Goal: Task Accomplishment & Management: Manage account settings

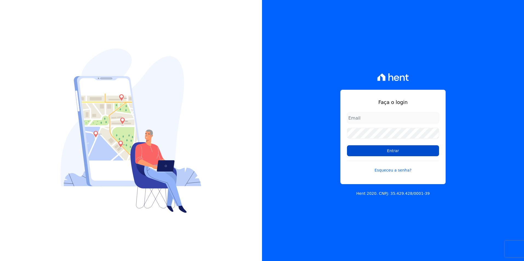
type input "kalil@apiceincorporadora.com.br"
click at [383, 151] on input "Entrar" at bounding box center [393, 151] width 92 height 11
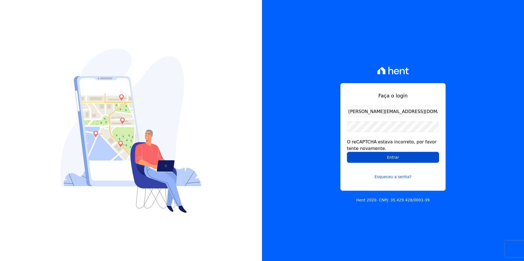
click at [378, 160] on input "Entrar" at bounding box center [393, 157] width 92 height 11
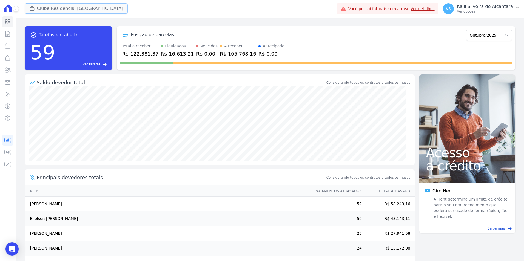
click at [58, 8] on button "Clube Residencial [GEOGRAPHIC_DATA]" at bounding box center [76, 8] width 103 height 10
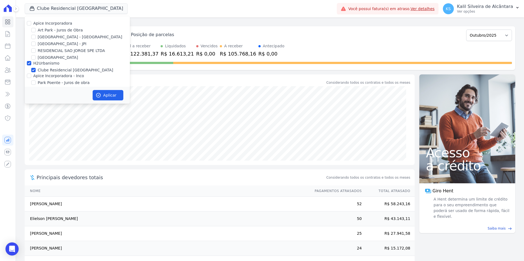
drag, startPoint x: 36, startPoint y: 31, endPoint x: 35, endPoint y: 35, distance: 3.7
click at [35, 32] on div "Art Park - Juros de Obra" at bounding box center [77, 30] width 105 height 6
drag, startPoint x: 33, startPoint y: 36, endPoint x: 33, endPoint y: 30, distance: 6.3
click at [33, 35] on input "[GEOGRAPHIC_DATA] - [GEOGRAPHIC_DATA]" at bounding box center [33, 37] width 4 height 4
checkbox input "true"
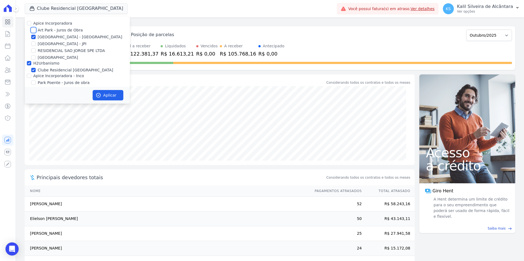
click at [33, 30] on input "Art Park - Juros de Obra" at bounding box center [33, 30] width 4 height 4
checkbox input "true"
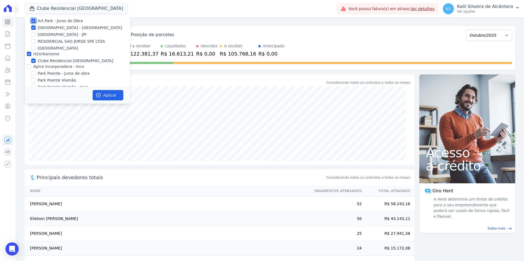
scroll to position [17, 0]
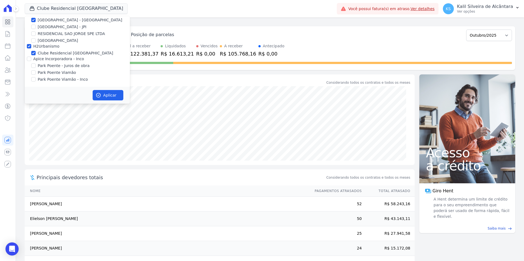
click at [29, 61] on div at bounding box center [29, 58] width 4 height 5
click at [28, 58] on input "Apice Incorporadora - Inco" at bounding box center [29, 59] width 4 height 4
checkbox input "true"
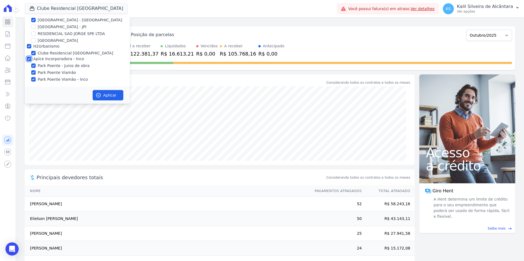
checkbox input "true"
click at [96, 93] on icon "button" at bounding box center [98, 95] width 5 height 5
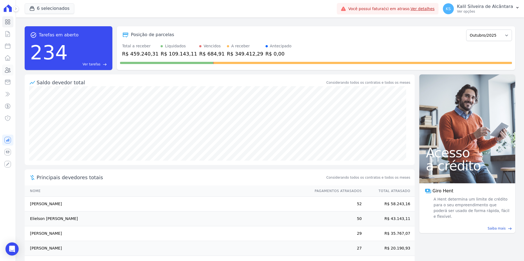
click at [9, 70] on icon at bounding box center [7, 70] width 7 height 7
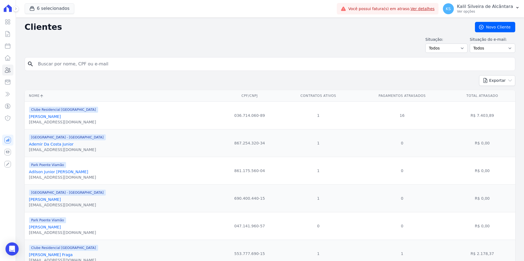
click at [89, 68] on input "search" at bounding box center [274, 64] width 478 height 11
type input "[PERSON_NAME] do pra"
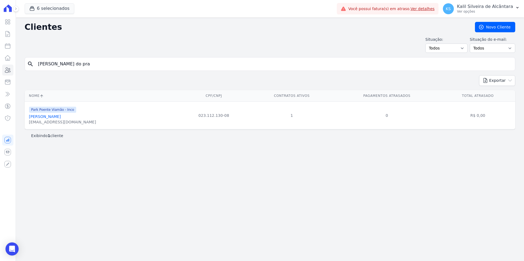
click at [58, 119] on link "[PERSON_NAME]" at bounding box center [45, 117] width 32 height 4
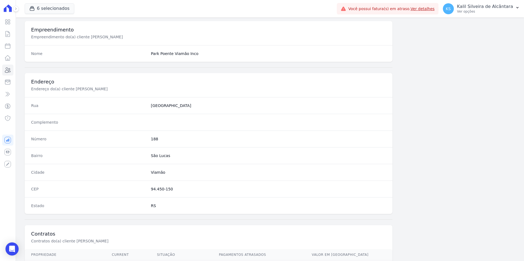
scroll to position [251, 0]
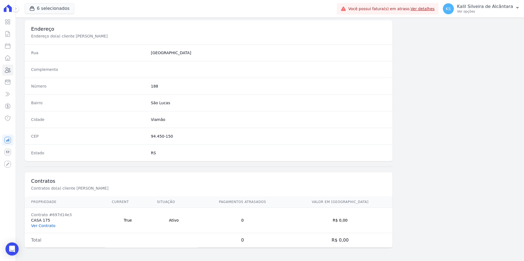
click at [48, 226] on link "Ver Contrato" at bounding box center [43, 226] width 24 height 4
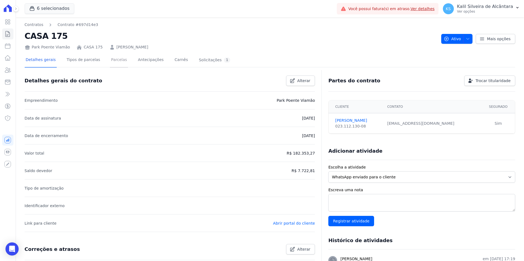
click at [118, 61] on link "Parcelas" at bounding box center [119, 60] width 18 height 15
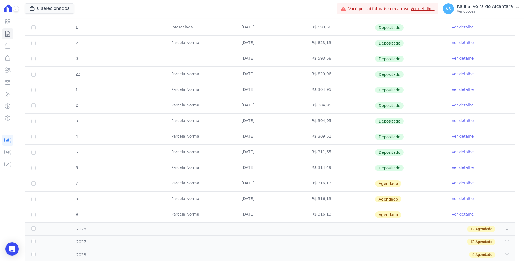
scroll to position [153, 0]
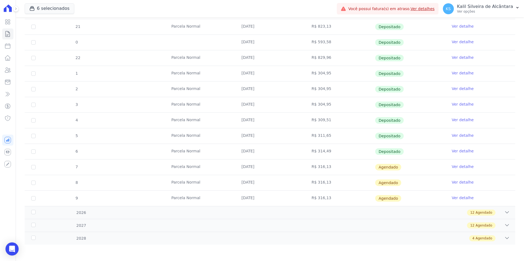
click at [460, 165] on link "Ver detalhe" at bounding box center [463, 166] width 22 height 5
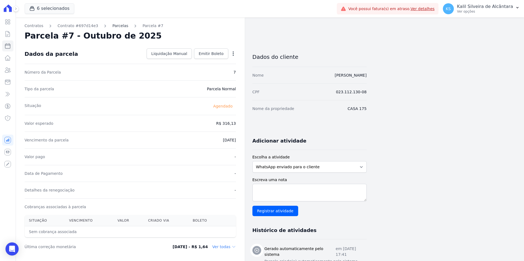
click at [112, 28] on link "Parcelas" at bounding box center [120, 26] width 16 height 6
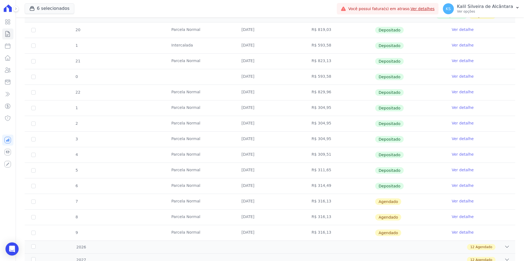
scroll to position [153, 0]
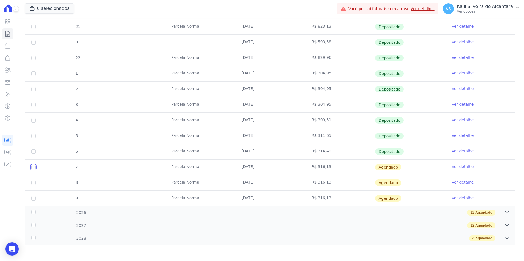
click at [34, 168] on input "checkbox" at bounding box center [33, 167] width 4 height 4
checkbox input "true"
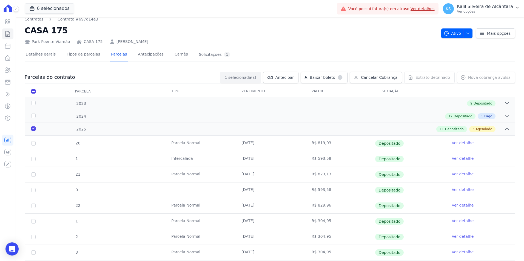
scroll to position [0, 0]
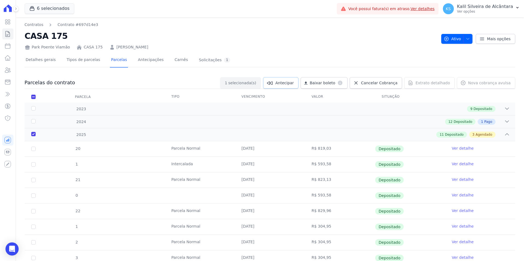
click at [294, 81] on span "Antecipar" at bounding box center [284, 82] width 18 height 5
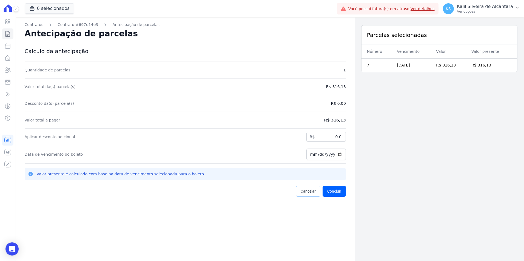
click at [308, 192] on span "Cancelar" at bounding box center [308, 191] width 15 height 5
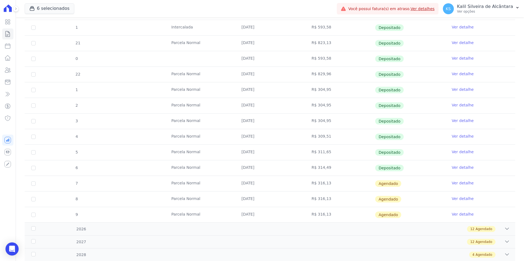
scroll to position [153, 0]
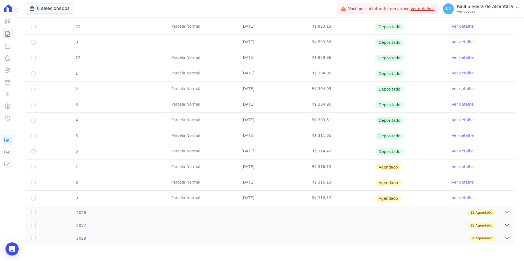
click at [456, 168] on link "Ver detalhe" at bounding box center [463, 166] width 22 height 5
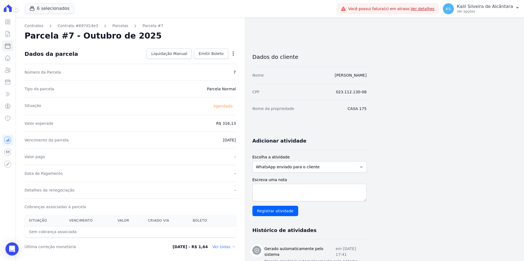
click at [232, 55] on icon "button" at bounding box center [232, 53] width 5 height 5
click at [212, 71] on link "Antecipar" at bounding box center [210, 71] width 48 height 10
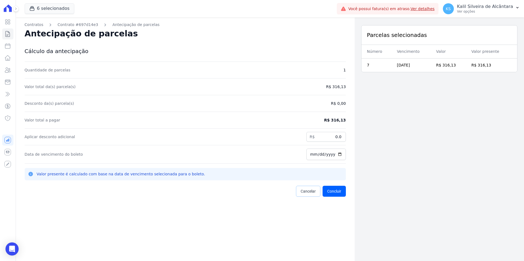
click at [304, 195] on link "Cancelar" at bounding box center [308, 191] width 24 height 11
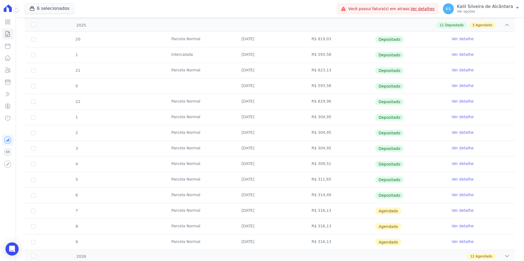
scroll to position [153, 0]
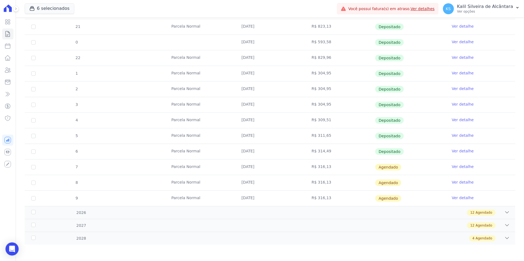
click at [459, 164] on link "Ver detalhe" at bounding box center [463, 166] width 22 height 5
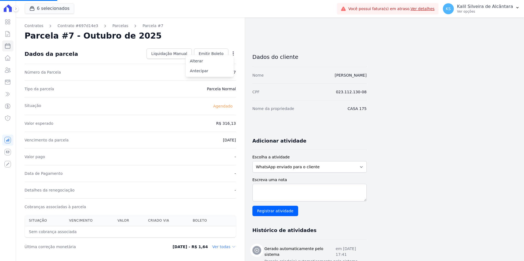
click at [209, 35] on div "Parcela #7 - Outubro de 2025" at bounding box center [130, 36] width 211 height 10
click at [218, 53] on span "Emitir Boleto" at bounding box center [211, 53] width 25 height 5
click at [205, 52] on span "Emitir Boleto" at bounding box center [211, 53] width 25 height 5
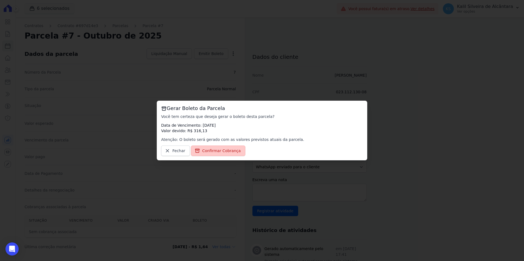
click at [211, 149] on span "Confirmar Cobrança" at bounding box center [221, 150] width 39 height 5
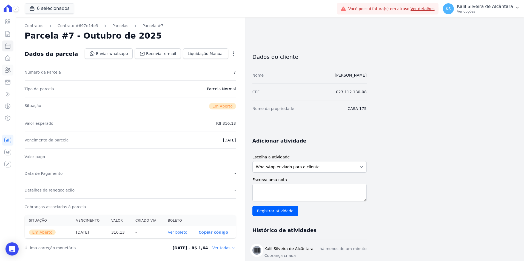
click at [12, 72] on link "Clientes" at bounding box center [7, 70] width 11 height 11
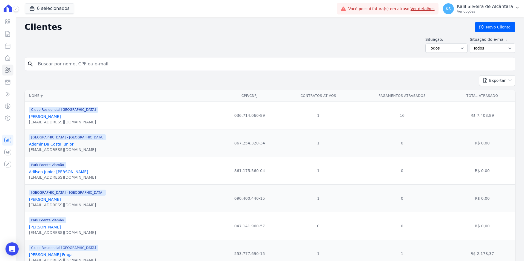
click at [77, 63] on input "search" at bounding box center [274, 64] width 478 height 11
type input "[PERSON_NAME]"
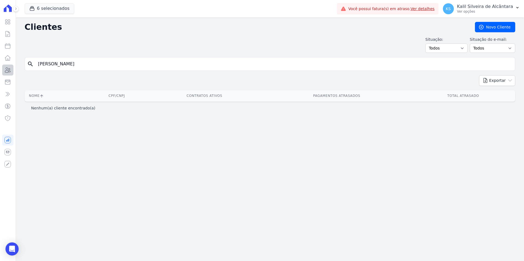
drag, startPoint x: 94, startPoint y: 64, endPoint x: 3, endPoint y: 66, distance: 91.5
click at [27, 66] on div "search [PERSON_NAME]" at bounding box center [270, 64] width 491 height 14
type input "o"
type input "[PERSON_NAME] DO P"
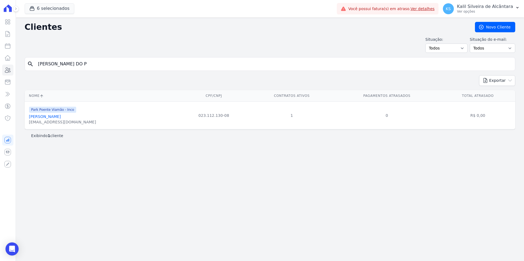
click at [61, 118] on link "[PERSON_NAME]" at bounding box center [45, 117] width 32 height 4
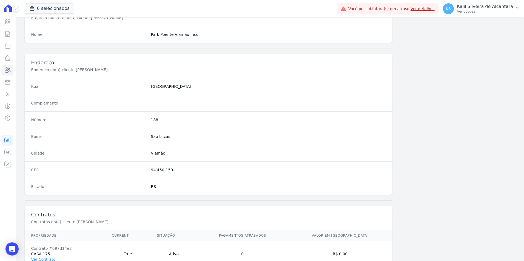
scroll to position [251, 0]
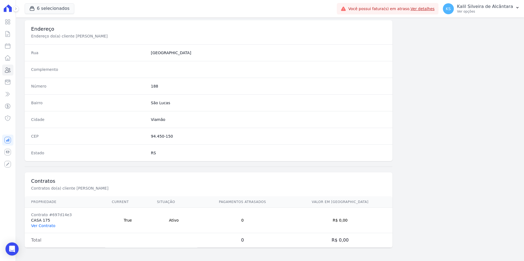
click at [45, 228] on link "Ver Contrato" at bounding box center [43, 226] width 24 height 4
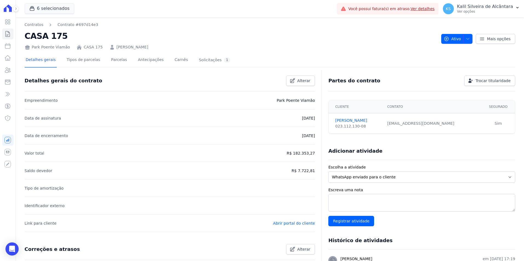
click at [100, 60] on div "Detalhes gerais Tipos de parcelas [GEOGRAPHIC_DATA] Antecipações Carnês Solicit…" at bounding box center [128, 60] width 207 height 15
click at [122, 62] on div "Detalhes gerais Tipos de parcelas [GEOGRAPHIC_DATA] Antecipações Carnês Solicit…" at bounding box center [128, 60] width 207 height 15
click at [110, 59] on link "Parcelas" at bounding box center [119, 60] width 18 height 15
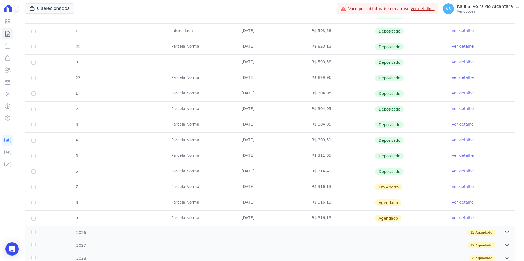
scroll to position [153, 0]
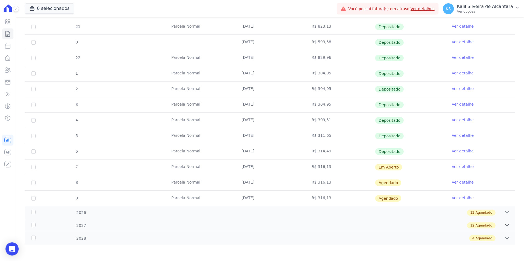
click at [462, 165] on link "Ver detalhe" at bounding box center [463, 166] width 22 height 5
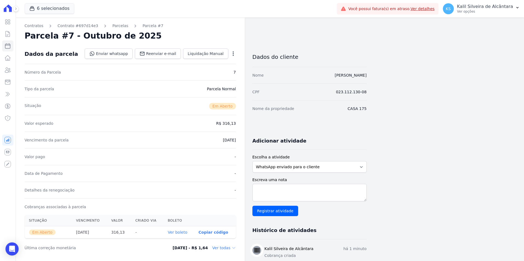
scroll to position [110, 0]
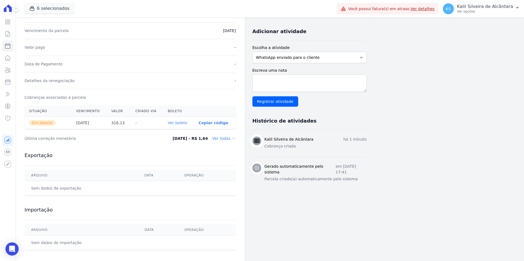
click at [182, 126] on th "Ver boleto" at bounding box center [178, 123] width 31 height 12
click at [183, 124] on link "Ver boleto" at bounding box center [177, 123] width 19 height 4
click at [13, 71] on link "Clientes" at bounding box center [7, 70] width 11 height 11
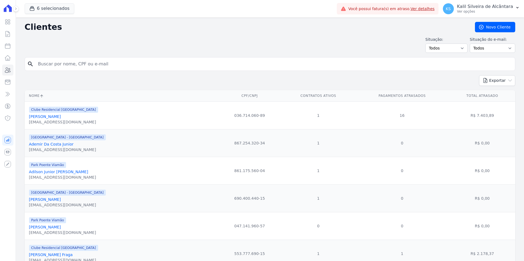
click at [74, 66] on input "search" at bounding box center [274, 64] width 478 height 11
type input "a"
type input "[DEMOGRAPHIC_DATA][PERSON_NAME]"
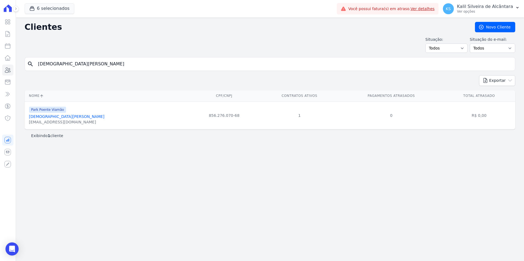
click at [69, 117] on link "[DEMOGRAPHIC_DATA][PERSON_NAME]" at bounding box center [66, 117] width 75 height 4
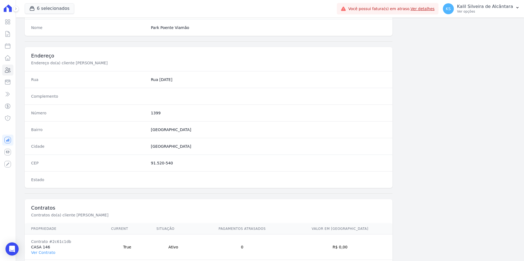
scroll to position [251, 0]
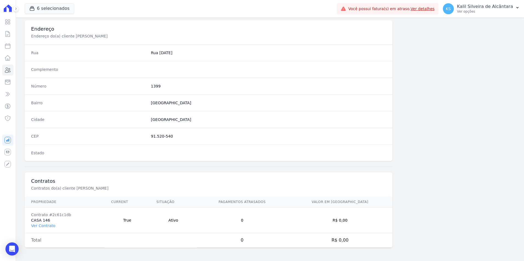
click at [50, 229] on td "Contrato #2c61c1db CASA 146 Ver Contrato" at bounding box center [65, 220] width 80 height 25
click at [51, 227] on link "Ver Contrato" at bounding box center [43, 226] width 24 height 4
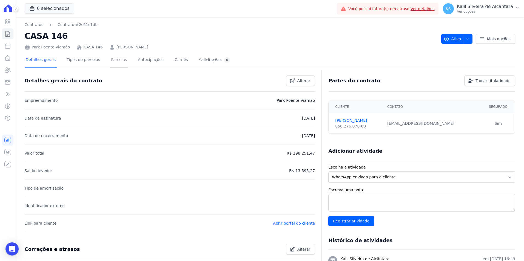
click at [110, 61] on link "Parcelas" at bounding box center [119, 60] width 18 height 15
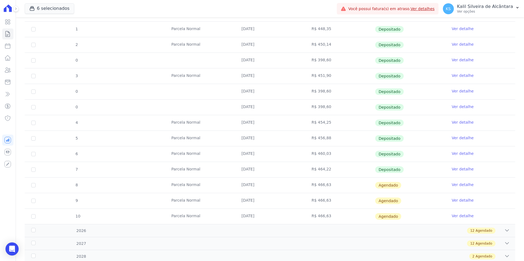
scroll to position [200, 0]
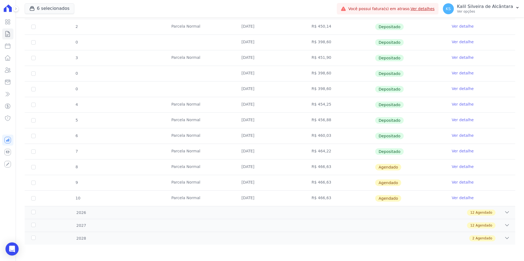
click at [457, 166] on link "Ver detalhe" at bounding box center [463, 166] width 22 height 5
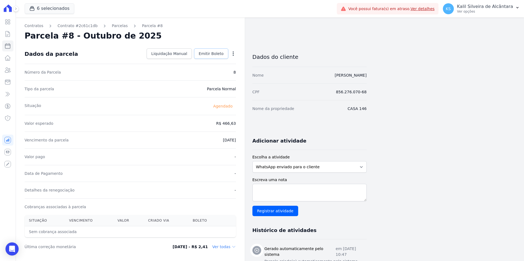
click at [201, 56] on span "Emitir Boleto" at bounding box center [211, 53] width 25 height 5
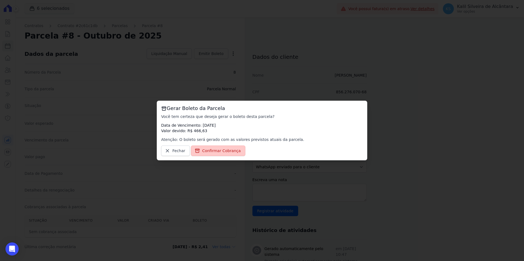
click at [202, 149] on span "Confirmar Cobrança" at bounding box center [221, 150] width 39 height 5
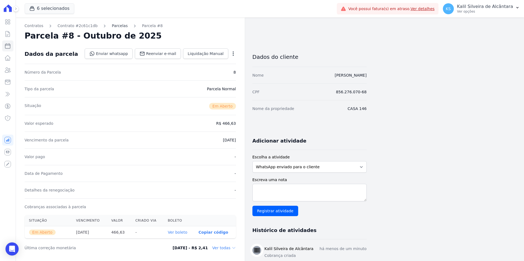
click at [112, 26] on link "Parcelas" at bounding box center [120, 26] width 16 height 6
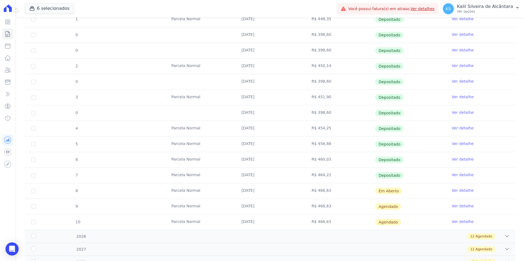
scroll to position [192, 0]
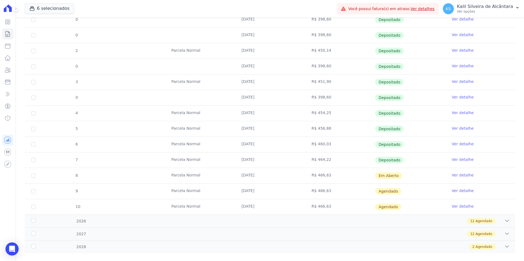
click at [452, 189] on link "Ver detalhe" at bounding box center [463, 190] width 22 height 5
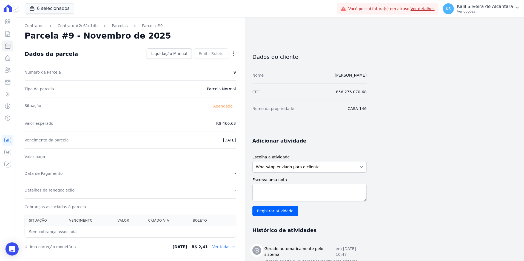
click at [232, 56] on icon "button" at bounding box center [232, 53] width 5 height 5
click at [205, 75] on link "Antecipar" at bounding box center [210, 71] width 48 height 10
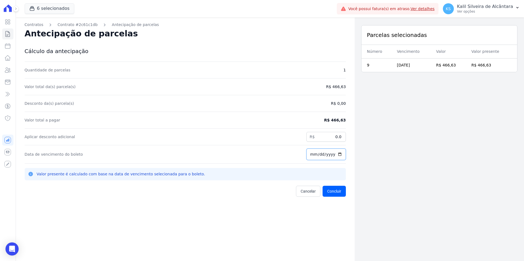
click at [309, 157] on input "[DATE]" at bounding box center [325, 155] width 39 height 12
type input "[DATE]"
click at [335, 189] on button "Concluir" at bounding box center [334, 191] width 23 height 11
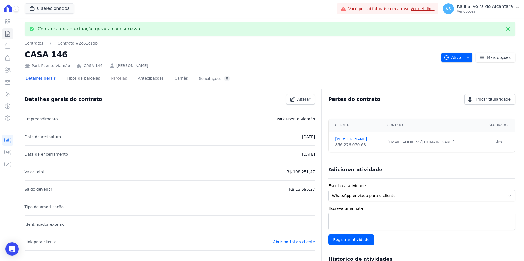
click at [114, 82] on link "Parcelas" at bounding box center [119, 79] width 18 height 15
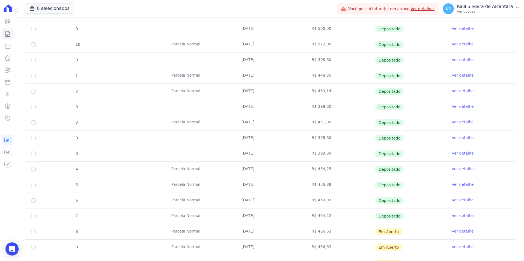
scroll to position [164, 0]
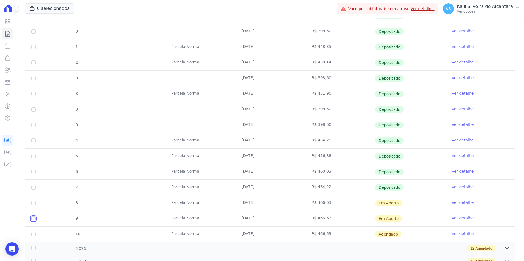
click at [36, 220] on td "9" at bounding box center [34, 218] width 18 height 15
click at [32, 205] on td "8" at bounding box center [34, 203] width 18 height 15
click at [34, 203] on input "checkbox" at bounding box center [33, 203] width 4 height 4
checkbox input "true"
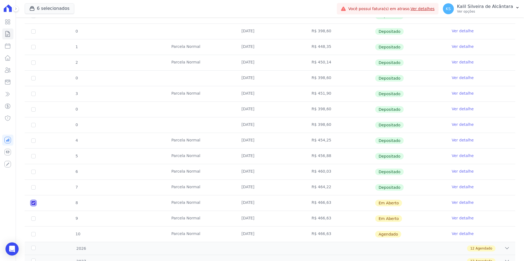
checkbox input "true"
click at [33, 219] on input "checkbox" at bounding box center [33, 219] width 4 height 4
checkbox input "true"
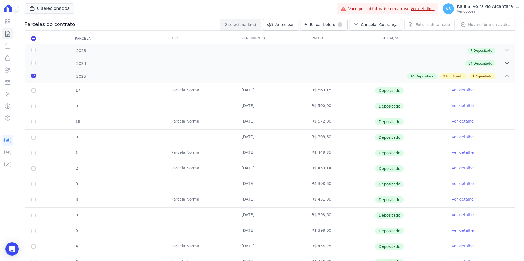
scroll to position [0, 0]
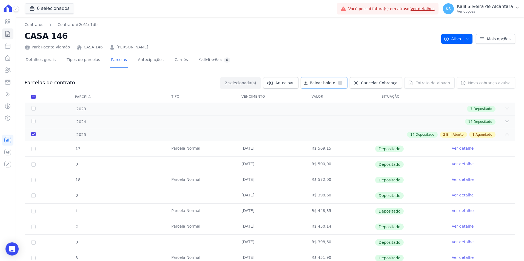
click at [323, 82] on span "Baixar boleto" at bounding box center [322, 82] width 25 height 5
click at [9, 71] on icon at bounding box center [7, 70] width 5 height 5
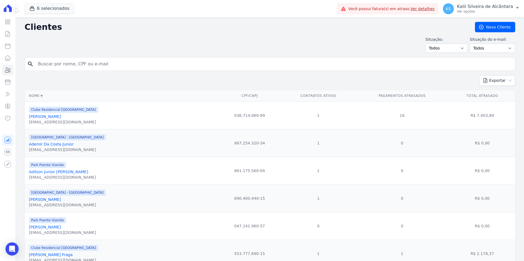
click at [56, 64] on input "search" at bounding box center [274, 64] width 478 height 11
type input "[PERSON_NAME]"
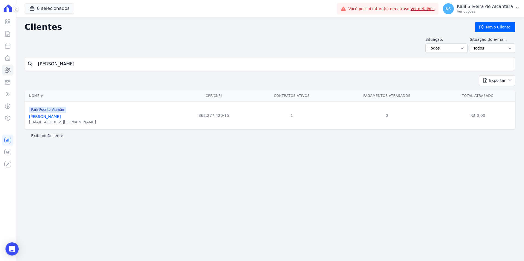
click at [45, 116] on link "[PERSON_NAME]" at bounding box center [45, 117] width 32 height 4
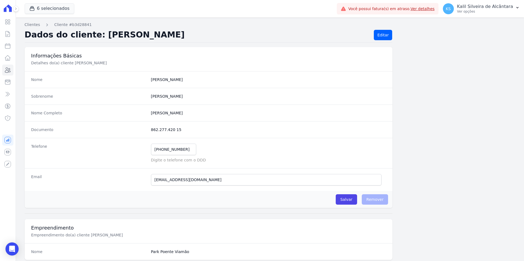
click at [170, 129] on dd "862.277.420 15" at bounding box center [268, 129] width 235 height 5
drag, startPoint x: 175, startPoint y: 129, endPoint x: 130, endPoint y: 129, distance: 44.7
click at [130, 129] on div "Documento 862.277.420 15" at bounding box center [209, 129] width 368 height 17
copy div "862.277.420 15"
click at [8, 72] on icon at bounding box center [7, 70] width 7 height 7
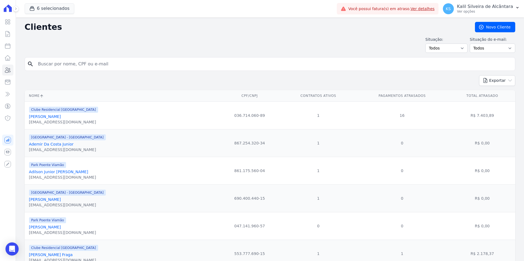
click at [139, 66] on input "search" at bounding box center [274, 64] width 478 height 11
type input "tamiris de lago"
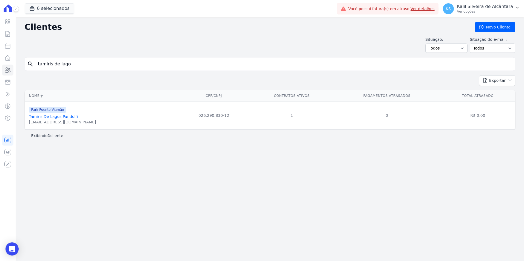
click at [62, 116] on link "Tamiris De Lagos Pandolfi" at bounding box center [53, 117] width 49 height 4
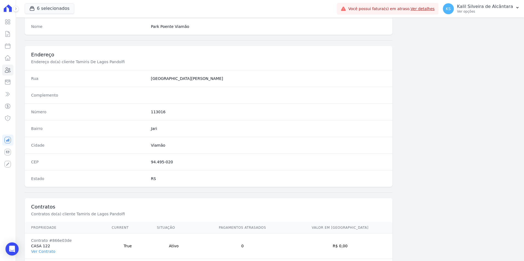
scroll to position [251, 0]
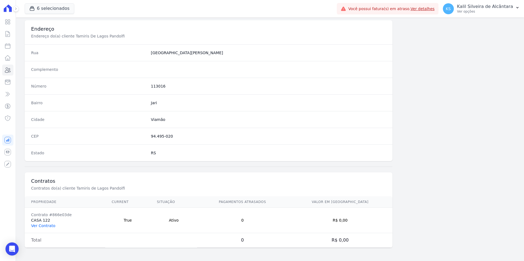
click at [49, 224] on link "Ver Contrato" at bounding box center [43, 226] width 24 height 4
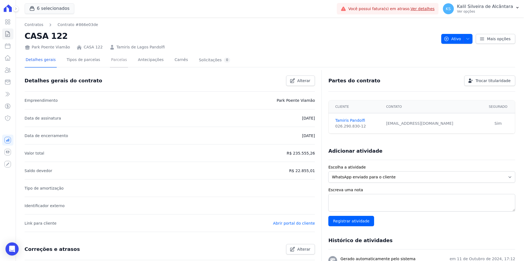
click at [113, 64] on link "Parcelas" at bounding box center [119, 60] width 18 height 15
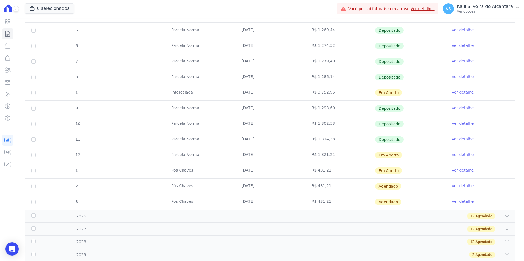
scroll to position [153, 0]
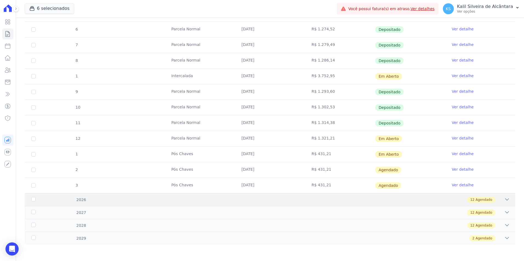
click at [238, 204] on div "2026 12 Agendado" at bounding box center [270, 199] width 491 height 13
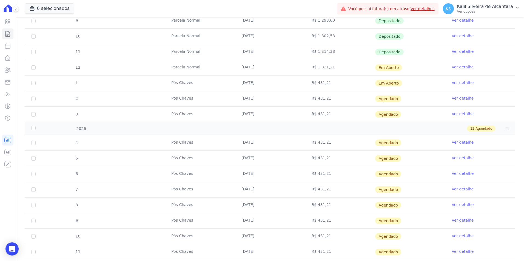
scroll to position [99, 0]
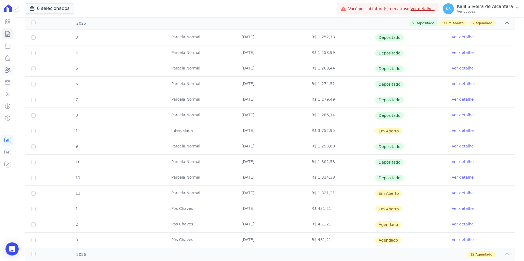
click at [7, 71] on icon at bounding box center [7, 70] width 7 height 7
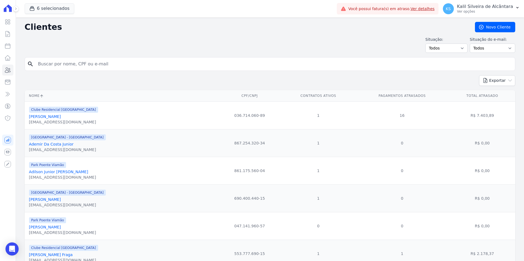
click at [156, 60] on input "search" at bounding box center [274, 64] width 478 height 11
type input "[PERSON_NAME]"
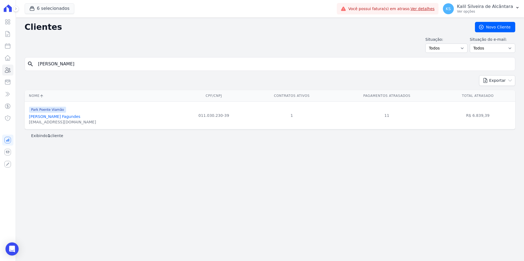
click at [68, 117] on link "[PERSON_NAME] Fagundes" at bounding box center [55, 117] width 52 height 4
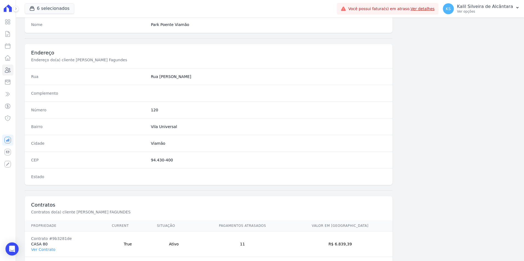
scroll to position [251, 0]
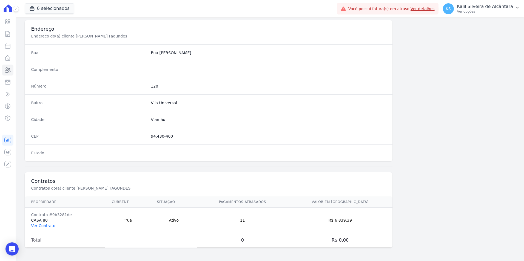
click at [45, 227] on link "Ver Contrato" at bounding box center [43, 226] width 24 height 4
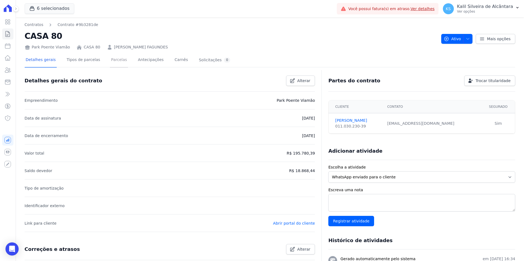
click at [110, 60] on link "Parcelas" at bounding box center [119, 60] width 18 height 15
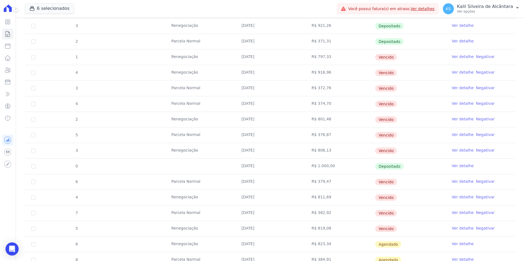
scroll to position [164, 0]
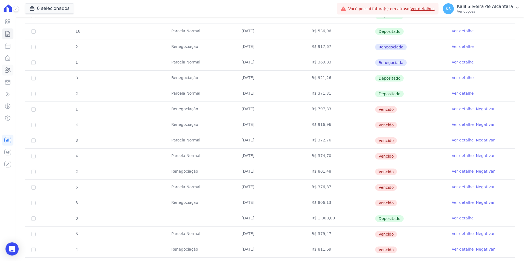
click at [12, 68] on link "Clientes" at bounding box center [7, 70] width 11 height 11
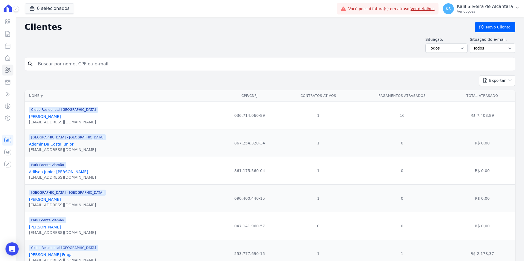
click at [89, 65] on input "search" at bounding box center [274, 64] width 478 height 11
type input "[PERSON_NAME]"
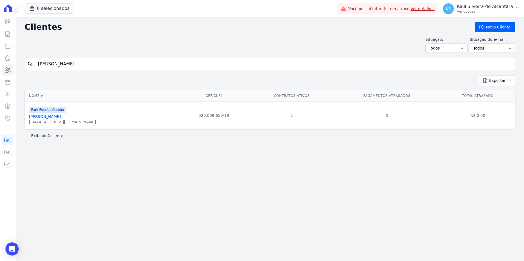
click at [58, 118] on link "[PERSON_NAME]" at bounding box center [45, 117] width 32 height 4
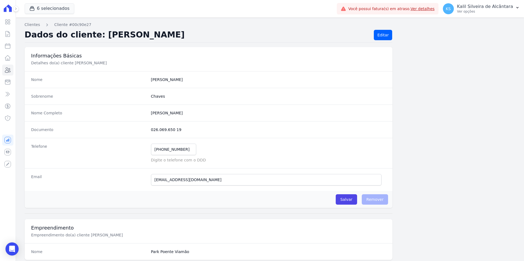
drag, startPoint x: 177, startPoint y: 130, endPoint x: 150, endPoint y: 129, distance: 27.4
click at [151, 129] on dd "026.069.650 19" at bounding box center [268, 129] width 235 height 5
copy dd "026.069.650 19"
click at [8, 72] on icon at bounding box center [7, 70] width 5 height 5
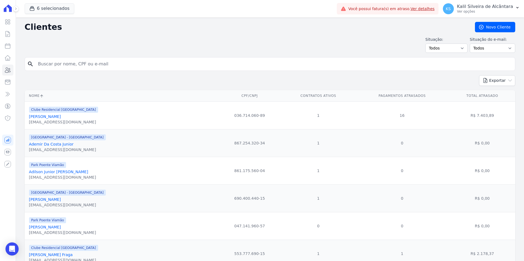
click at [120, 65] on input "search" at bounding box center [274, 64] width 478 height 11
type input "heber dos sa"
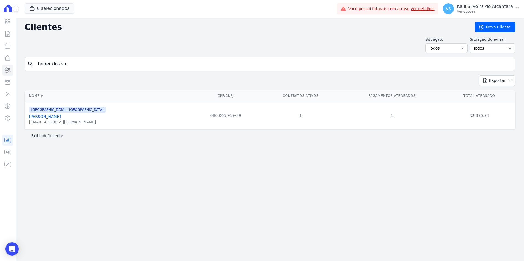
drag, startPoint x: 75, startPoint y: 63, endPoint x: 32, endPoint y: 69, distance: 43.1
click at [33, 68] on div "search heber dos sa" at bounding box center [270, 64] width 491 height 14
paste input "[PERSON_NAME]"
type input "[PERSON_NAME]"
drag, startPoint x: 110, startPoint y: 66, endPoint x: 0, endPoint y: 68, distance: 109.6
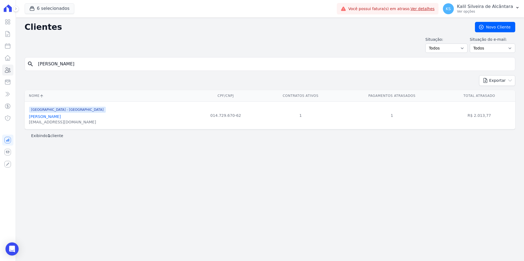
click at [0, 68] on html "Visão Geral Contratos [GEOGRAPHIC_DATA] Lotes Clientes Minha Carteira Transferê…" at bounding box center [262, 130] width 524 height 261
paste input "[PERSON_NAME] Da Conceição"
type input "[PERSON_NAME] Da Conceição"
drag, startPoint x: 106, startPoint y: 66, endPoint x: 0, endPoint y: 82, distance: 106.8
click at [28, 71] on form "search [PERSON_NAME]" at bounding box center [270, 66] width 491 height 18
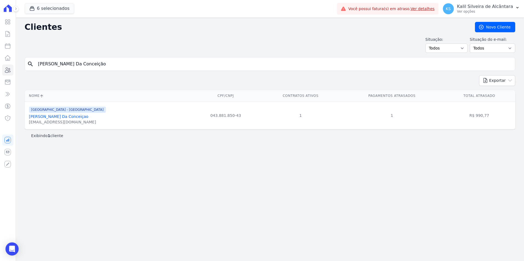
paste input "[PERSON_NAME]"
type input "[PERSON_NAME]"
drag, startPoint x: 118, startPoint y: 63, endPoint x: 0, endPoint y: 72, distance: 118.5
click at [0, 72] on html "Visão Geral Contratos [GEOGRAPHIC_DATA] Lotes Clientes Minha Carteira Transferê…" at bounding box center [262, 130] width 524 height 261
paste input "[PERSON_NAME] dos [PERSON_NAME]"
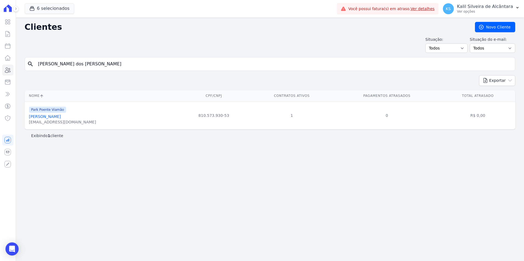
type input "[PERSON_NAME] dos [PERSON_NAME]"
drag, startPoint x: 128, startPoint y: 67, endPoint x: 0, endPoint y: 73, distance: 127.9
click at [0, 72] on html "Visão Geral Contratos [GEOGRAPHIC_DATA] Lotes Clientes Minha Carteira Transferê…" at bounding box center [262, 130] width 524 height 261
click at [59, 116] on link "[PERSON_NAME]" at bounding box center [45, 117] width 32 height 4
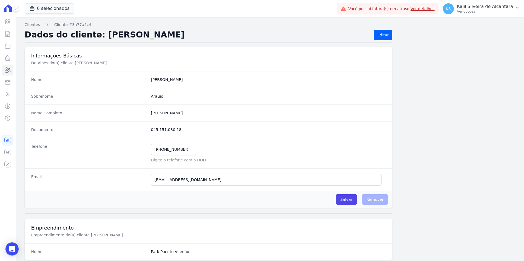
drag, startPoint x: 180, startPoint y: 133, endPoint x: 149, endPoint y: 130, distance: 30.5
click at [149, 130] on div "Documento 045.151.080 18" at bounding box center [209, 129] width 368 height 17
copy dd "045.151.080 18"
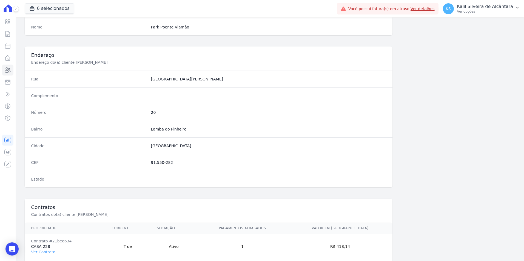
scroll to position [251, 0]
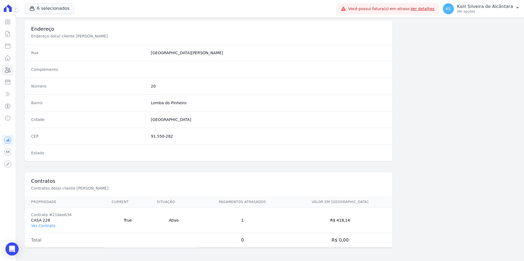
click at [49, 223] on td "Contrato #21bee634 CASA 228 Ver Contrato" at bounding box center [65, 220] width 81 height 25
click at [49, 225] on link "Ver Contrato" at bounding box center [43, 226] width 24 height 4
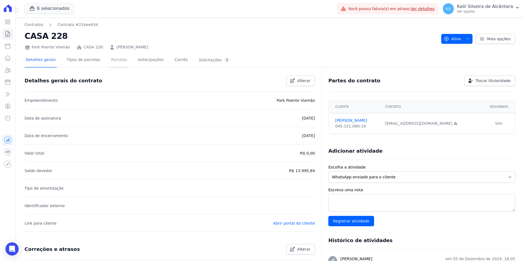
click at [114, 60] on link "Parcelas" at bounding box center [119, 60] width 18 height 15
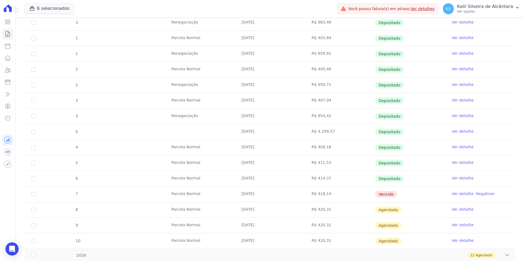
scroll to position [263, 0]
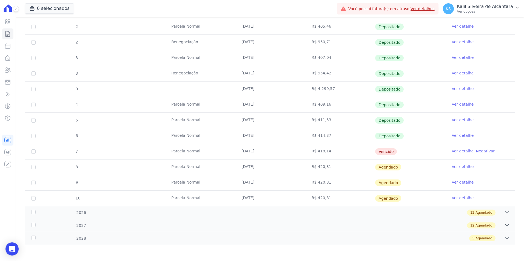
drag, startPoint x: 397, startPoint y: 149, endPoint x: 229, endPoint y: 154, distance: 167.8
click at [229, 154] on tr "7 [GEOGRAPHIC_DATA] [DATE] R$ 418,14 [GEOGRAPHIC_DATA] Ver detalhe Negativar" at bounding box center [270, 152] width 491 height 16
drag, startPoint x: 229, startPoint y: 154, endPoint x: 192, endPoint y: 151, distance: 37.4
click at [192, 151] on td "Parcela Normal" at bounding box center [200, 151] width 70 height 15
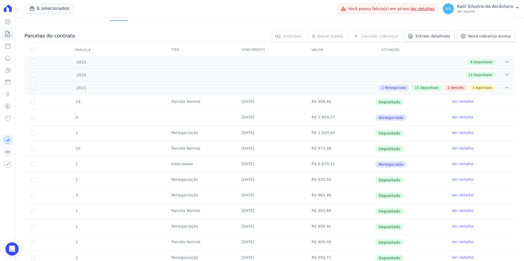
scroll to position [0, 0]
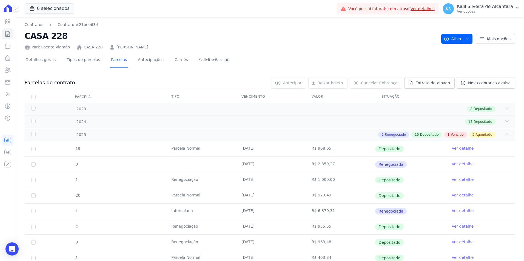
click at [125, 47] on link "[PERSON_NAME]" at bounding box center [132, 47] width 32 height 6
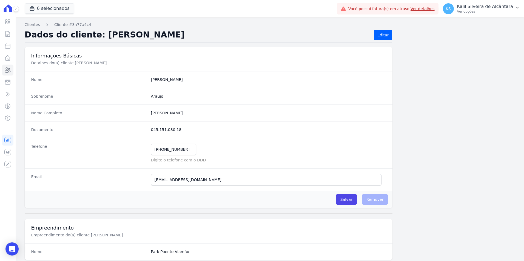
drag, startPoint x: 175, startPoint y: 130, endPoint x: 149, endPoint y: 132, distance: 25.8
click at [149, 132] on div "Documento 045.151.080 18" at bounding box center [209, 129] width 368 height 17
copy dd "045.151.080 18"
drag, startPoint x: 188, startPoint y: 152, endPoint x: 124, endPoint y: 151, distance: 64.4
click at [124, 151] on div "Telefone [PHONE_NUMBER] Mensagem de SMS ainda não enviada.. Mensagem de [PERSON…" at bounding box center [209, 153] width 368 height 30
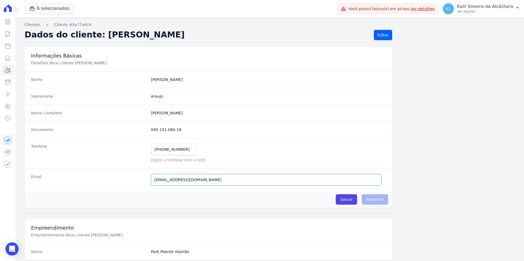
drag, startPoint x: 209, startPoint y: 182, endPoint x: 127, endPoint y: 181, distance: 81.9
click at [127, 181] on div "Email [EMAIL_ADDRESS][DOMAIN_NAME] Email confirmado." at bounding box center [209, 180] width 368 height 23
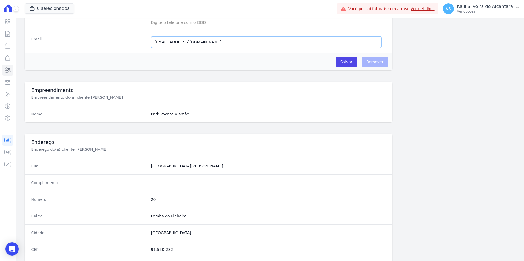
scroll to position [192, 0]
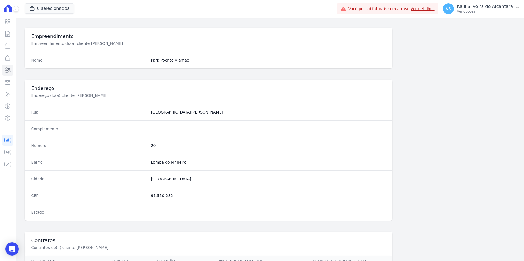
drag, startPoint x: 171, startPoint y: 199, endPoint x: 150, endPoint y: 198, distance: 21.1
click at [150, 198] on div "CEP 91.550-282" at bounding box center [209, 195] width 368 height 17
copy dd "91.550-282"
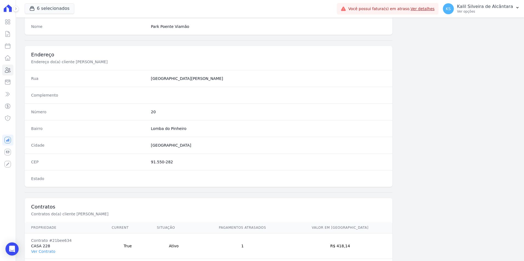
scroll to position [251, 0]
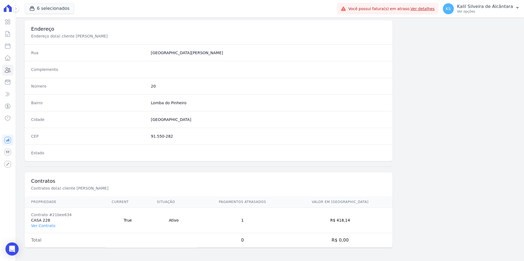
drag, startPoint x: 342, startPoint y: 223, endPoint x: 348, endPoint y: 225, distance: 6.1
click at [348, 225] on td "R$ 418,14" at bounding box center [340, 220] width 105 height 25
copy td "418,14"
drag, startPoint x: 66, startPoint y: 216, endPoint x: 48, endPoint y: 218, distance: 18.5
click at [48, 218] on div "Contrato #21bee634" at bounding box center [64, 214] width 67 height 5
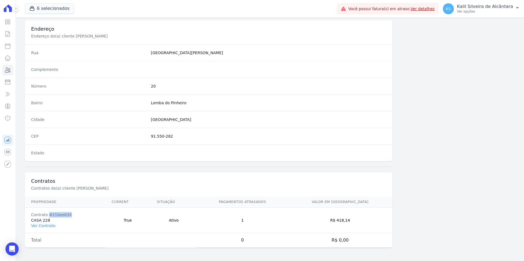
copy div "#21bee634"
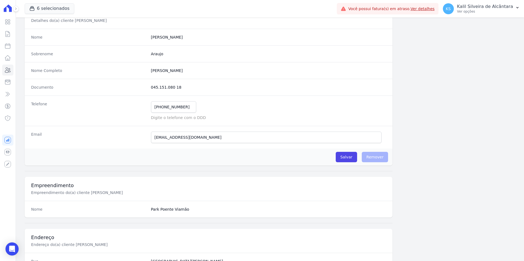
scroll to position [0, 0]
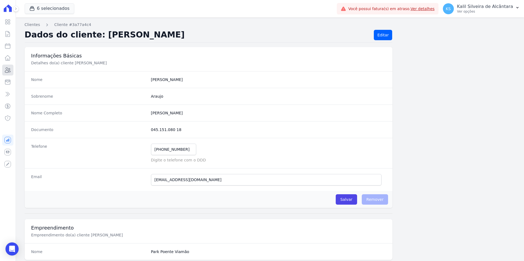
click at [7, 69] on icon at bounding box center [7, 70] width 7 height 7
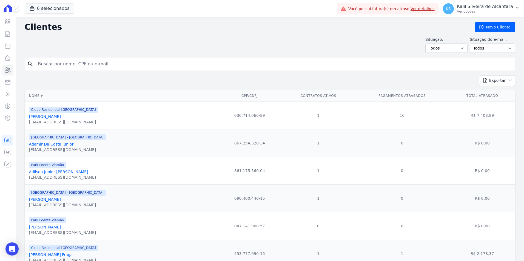
click at [67, 66] on input "search" at bounding box center [274, 64] width 478 height 11
type input "[PERSON_NAME]"
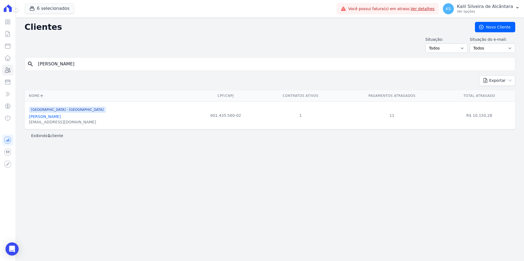
click at [46, 116] on link "[PERSON_NAME]" at bounding box center [45, 117] width 32 height 4
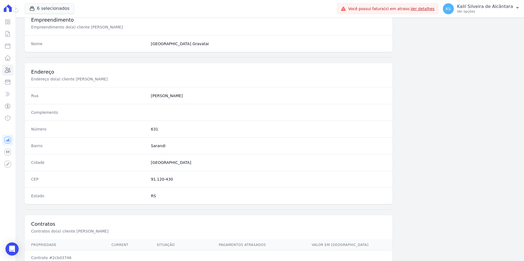
scroll to position [251, 0]
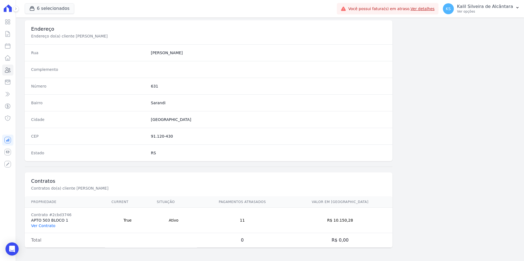
click at [53, 226] on link "Ver Contrato" at bounding box center [43, 226] width 24 height 4
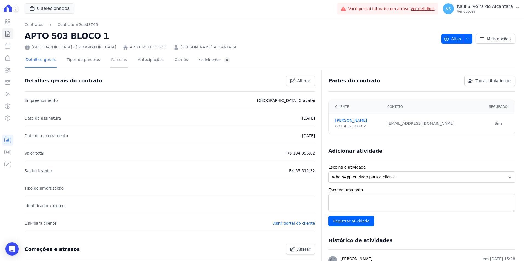
click at [110, 59] on link "Parcelas" at bounding box center [119, 60] width 18 height 15
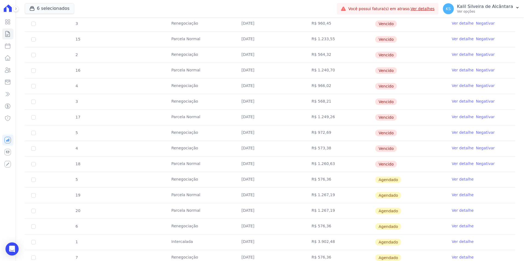
scroll to position [356, 0]
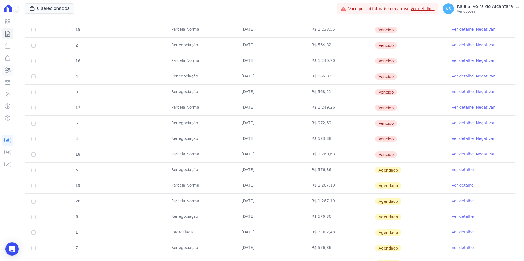
click at [5, 72] on icon at bounding box center [7, 70] width 7 height 7
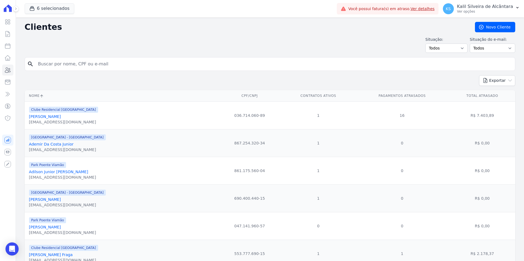
click at [103, 64] on input "search" at bounding box center [274, 64] width 478 height 11
type input "heber dos [DEMOGRAPHIC_DATA]"
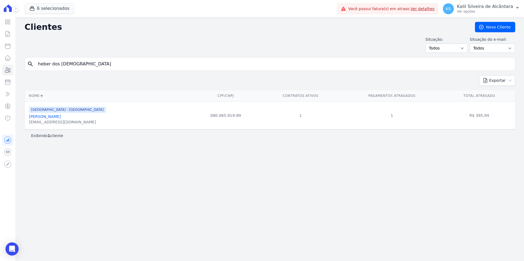
click at [61, 117] on link "[PERSON_NAME]" at bounding box center [45, 117] width 32 height 4
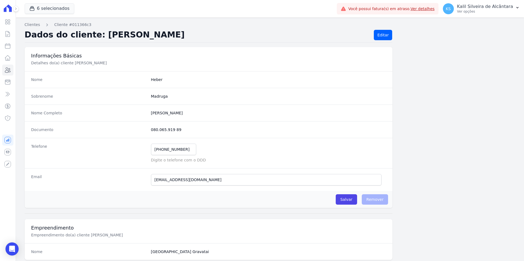
drag, startPoint x: 179, startPoint y: 129, endPoint x: 150, endPoint y: 130, distance: 28.8
click at [151, 130] on dd "080.065.919 89" at bounding box center [268, 129] width 235 height 5
copy dd "080.065.919 89"
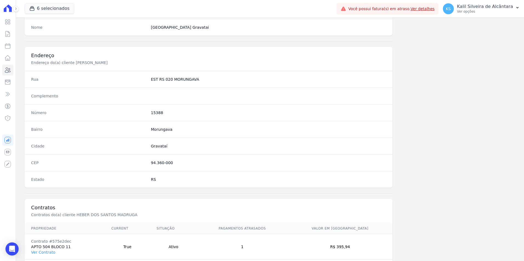
scroll to position [251, 0]
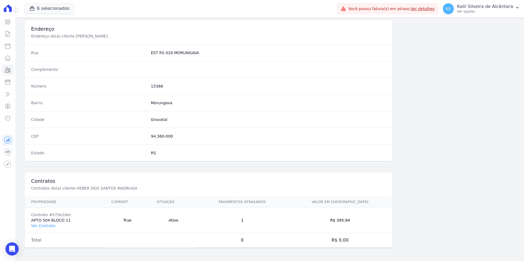
drag, startPoint x: 359, startPoint y: 221, endPoint x: 347, endPoint y: 223, distance: 12.1
click at [347, 223] on td "R$ 395,94" at bounding box center [339, 220] width 105 height 25
copy td "395,94"
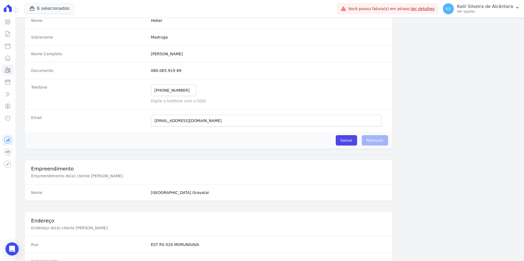
scroll to position [0, 0]
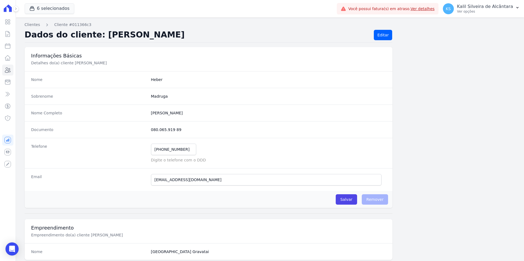
drag, startPoint x: 183, startPoint y: 126, endPoint x: 150, endPoint y: 127, distance: 32.4
click at [150, 127] on div "Documento 080.065.919 89" at bounding box center [209, 129] width 368 height 17
copy dd "080.065.919 89"
click at [143, 112] on div "Nome Completo Heber Dos Santos Madruga" at bounding box center [209, 113] width 368 height 17
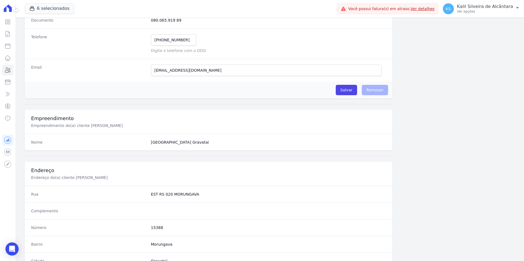
scroll to position [219, 0]
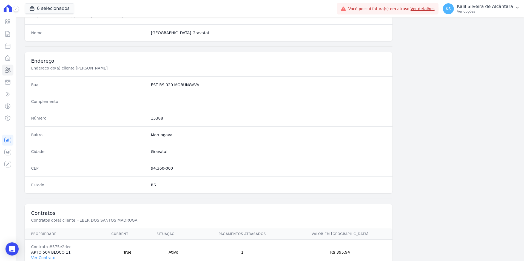
drag, startPoint x: 173, startPoint y: 135, endPoint x: 149, endPoint y: 135, distance: 24.1
click at [149, 135] on div "Bairro [GEOGRAPHIC_DATA]" at bounding box center [209, 135] width 368 height 17
drag, startPoint x: 166, startPoint y: 155, endPoint x: 147, endPoint y: 154, distance: 18.7
click at [147, 154] on div "Cidade [GEOGRAPHIC_DATA]" at bounding box center [209, 151] width 368 height 17
click at [157, 117] on dd "15388" at bounding box center [268, 118] width 235 height 5
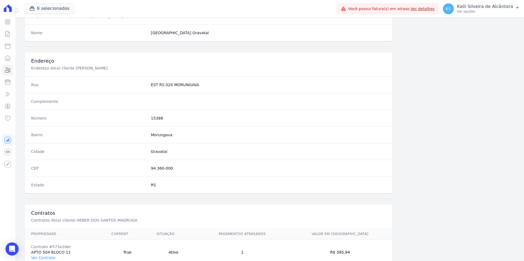
click at [157, 117] on dd "15388" at bounding box center [268, 118] width 235 height 5
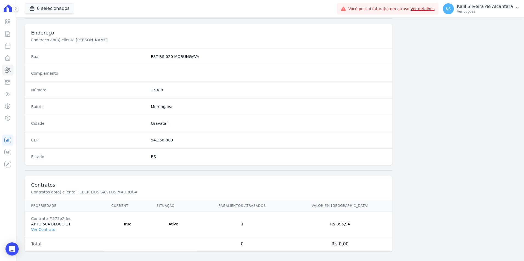
scroll to position [251, 0]
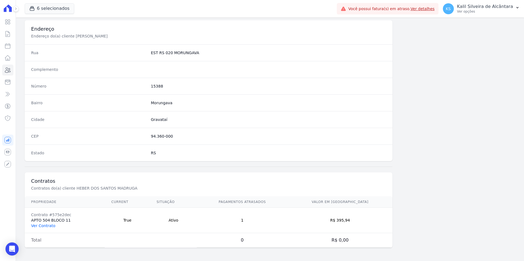
click at [50, 224] on link "Ver Contrato" at bounding box center [43, 226] width 24 height 4
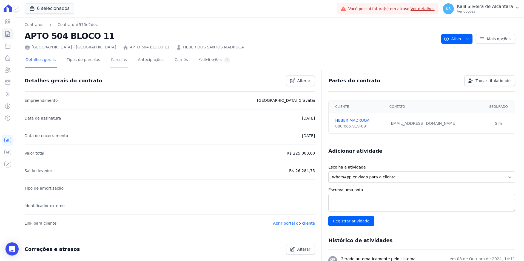
click at [112, 62] on link "Parcelas" at bounding box center [119, 60] width 18 height 15
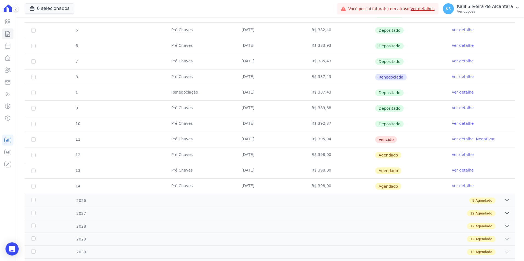
scroll to position [164, 0]
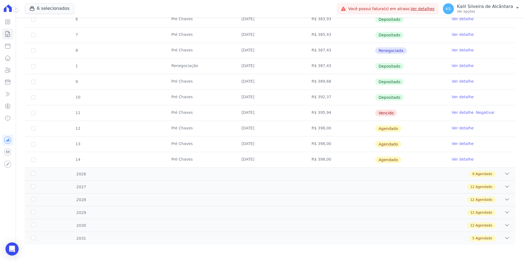
drag, startPoint x: 330, startPoint y: 116, endPoint x: 234, endPoint y: 116, distance: 95.9
click at [234, 116] on tr "11 Pré Chaves [DATE] R$ 395,94 [GEOGRAPHIC_DATA] Ver detalhe Negativar" at bounding box center [270, 113] width 491 height 16
drag, startPoint x: 234, startPoint y: 116, endPoint x: 183, endPoint y: 115, distance: 51.0
click at [183, 115] on td "Pré Chaves" at bounding box center [200, 113] width 70 height 15
drag, startPoint x: 238, startPoint y: 113, endPoint x: 262, endPoint y: 113, distance: 24.1
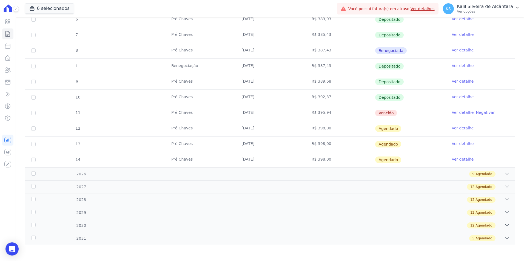
click at [262, 113] on td "[DATE]" at bounding box center [270, 113] width 70 height 15
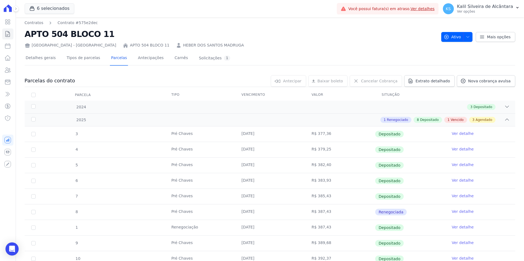
scroll to position [0, 0]
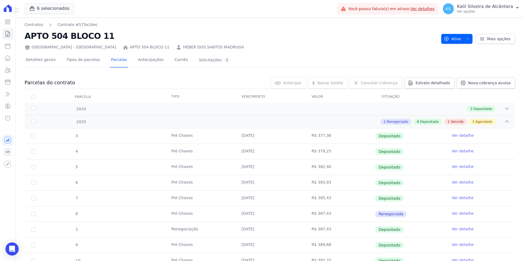
click at [183, 45] on link "HEBER DOS SANTOS MADRUGA" at bounding box center [213, 47] width 61 height 6
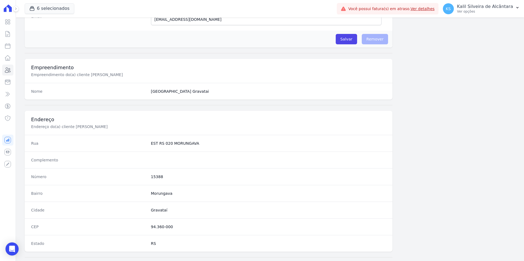
scroll to position [164, 0]
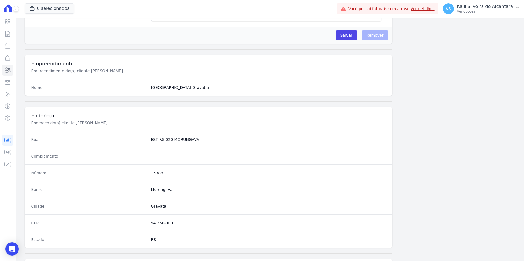
click at [164, 188] on dd "Morungava" at bounding box center [268, 189] width 235 height 5
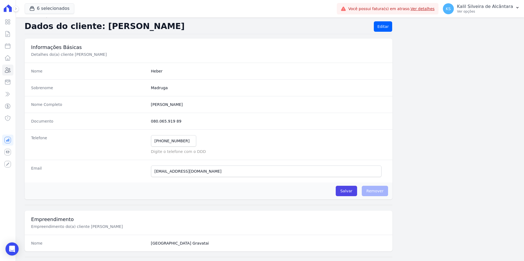
scroll to position [0, 0]
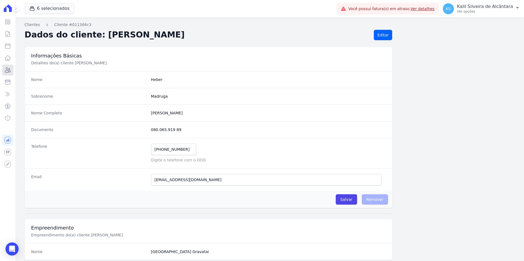
click at [9, 70] on icon at bounding box center [7, 70] width 7 height 7
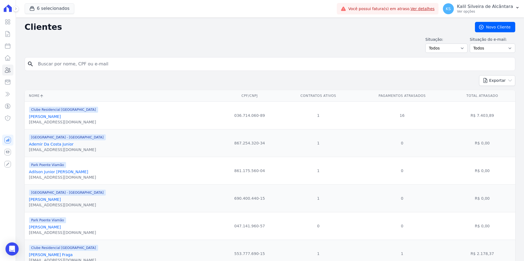
click at [125, 62] on input "search" at bounding box center [274, 64] width 478 height 11
type input "[PERSON_NAME]"
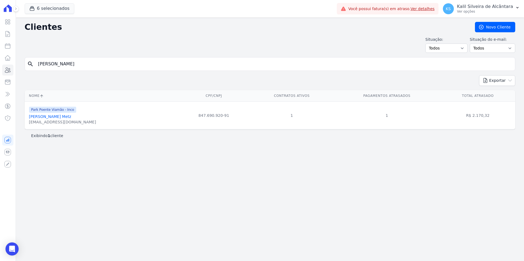
click at [38, 117] on link "[PERSON_NAME] Metz" at bounding box center [50, 117] width 42 height 4
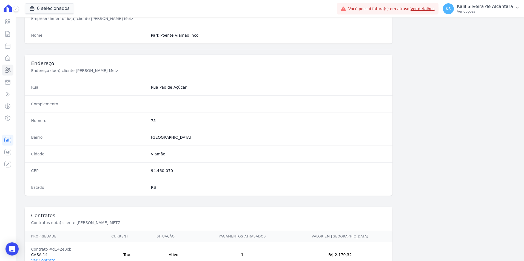
scroll to position [251, 0]
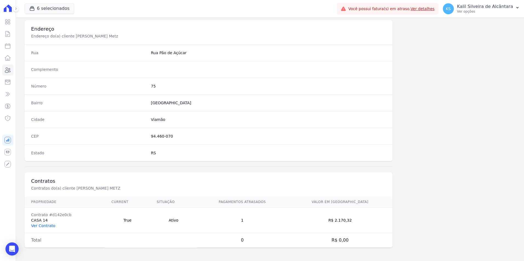
click at [51, 226] on link "Ver Contrato" at bounding box center [43, 226] width 24 height 4
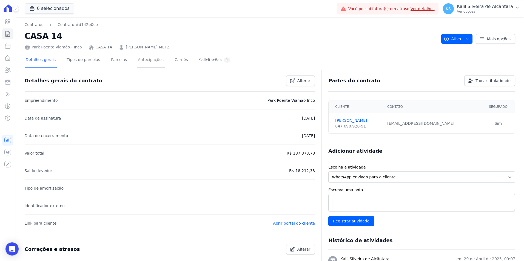
click at [137, 60] on link "Antecipações" at bounding box center [151, 60] width 28 height 15
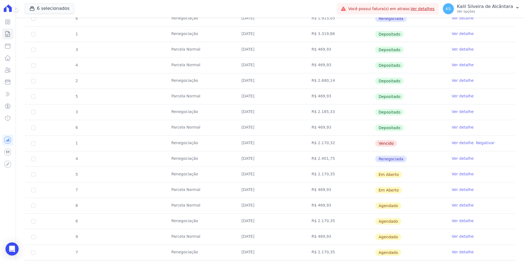
scroll to position [333, 0]
click at [461, 143] on link "Ver detalhe" at bounding box center [463, 143] width 22 height 5
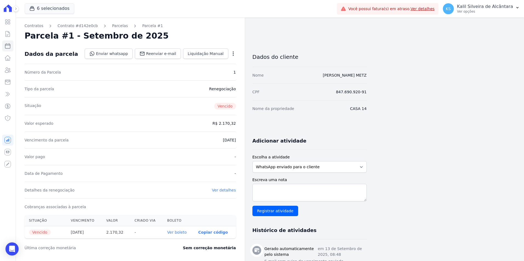
click at [234, 51] on icon "button" at bounding box center [232, 53] width 5 height 5
click at [217, 53] on span "Liquidação Manual" at bounding box center [206, 53] width 36 height 5
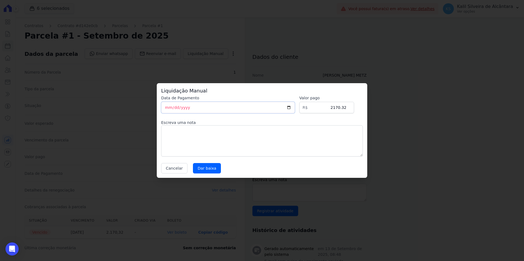
click at [168, 109] on input "[DATE]" at bounding box center [228, 108] width 134 height 12
type input "[DATE]"
click at [276, 165] on div "Cancelar [GEOGRAPHIC_DATA]" at bounding box center [262, 168] width 202 height 10
click at [255, 151] on textarea at bounding box center [262, 141] width 202 height 31
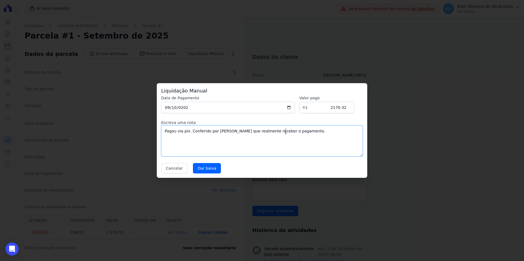
click at [185, 130] on textarea "Pagou via pix. Conferido por [PERSON_NAME] que realmente receber o pagamento." at bounding box center [262, 141] width 202 height 31
click at [177, 141] on textarea "Pagou via pix. Conferido por [PERSON_NAME] que realmente receber o pagamento." at bounding box center [262, 141] width 202 height 31
click at [187, 134] on textarea "Pagou via pix. Conferido por [PERSON_NAME] que realmente receber o pagamento." at bounding box center [262, 141] width 202 height 31
click at [203, 140] on textarea "Realizou o pagamento e o sistema não deu baixa automática. Cliente enviou o com…" at bounding box center [262, 141] width 202 height 31
click at [254, 135] on textarea "Realizou o pagamento e o sistema não deu baixa automática. Cliente enviou o com…" at bounding box center [262, 141] width 202 height 31
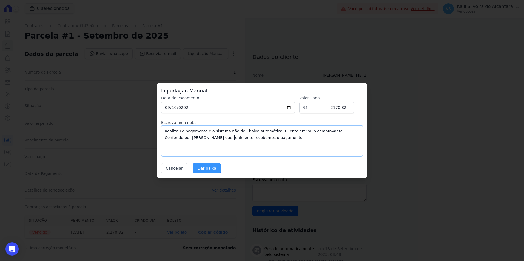
type textarea "Realizou o pagamento e o sistema não deu baixa automática. Cliente enviou o com…"
click at [204, 170] on input "Dar baixa" at bounding box center [207, 168] width 28 height 10
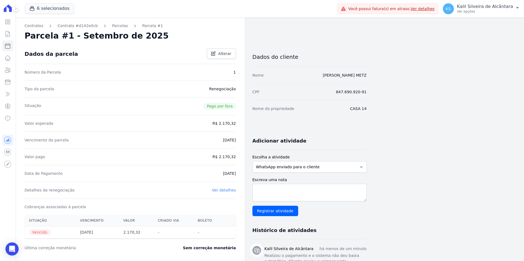
drag, startPoint x: 212, startPoint y: 104, endPoint x: 233, endPoint y: 112, distance: 22.8
click at [212, 104] on span "Pago por fora" at bounding box center [220, 106] width 32 height 7
click at [169, 117] on div "Valor esperado R$ 2.170,32" at bounding box center [130, 123] width 211 height 17
click at [112, 29] on link "Parcelas" at bounding box center [120, 26] width 16 height 6
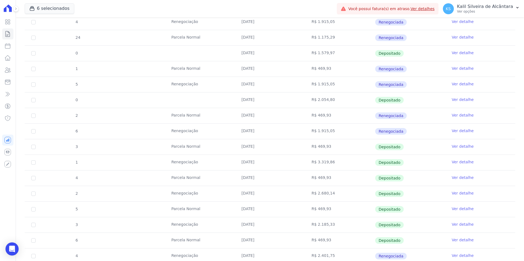
scroll to position [141, 0]
